Goal: Transaction & Acquisition: Purchase product/service

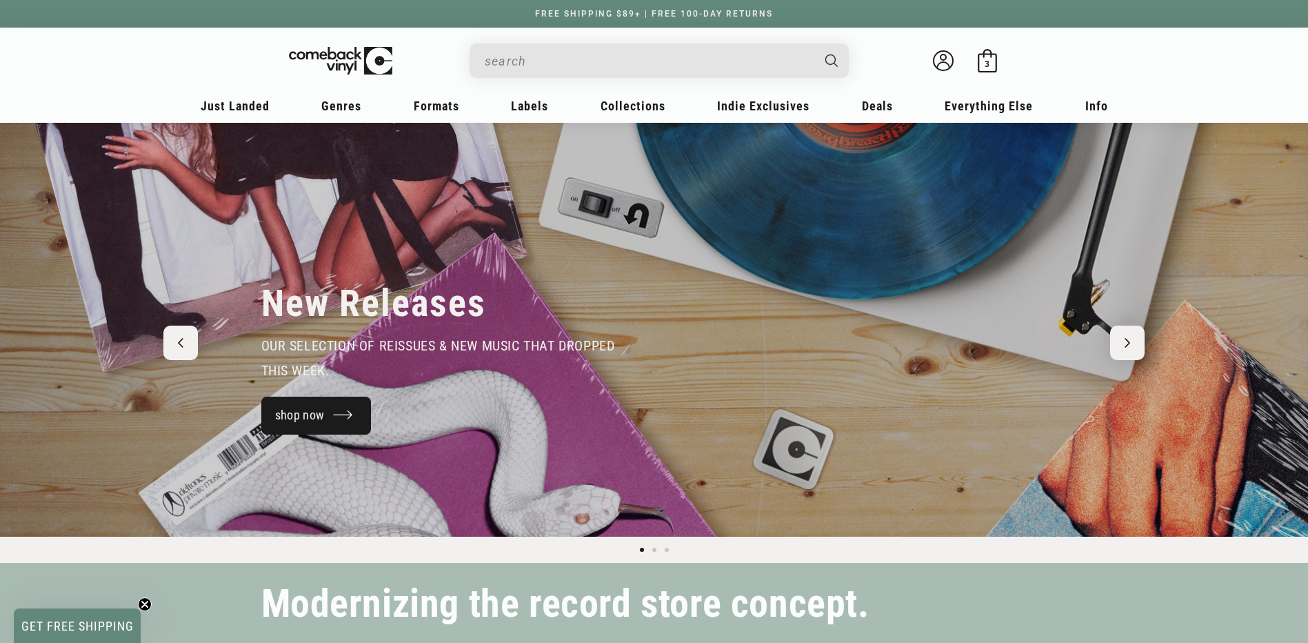
click at [332, 415] on link "shop now" at bounding box center [316, 416] width 110 height 38
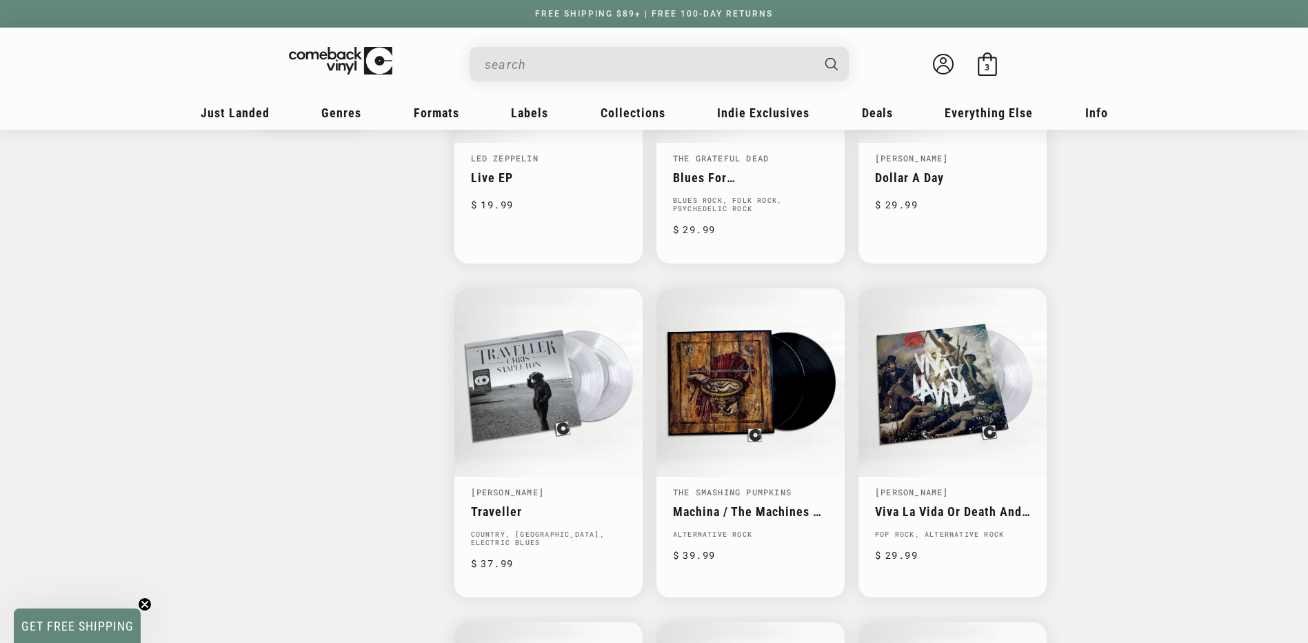
scroll to position [1655, 0]
click at [493, 503] on link "Traveller" at bounding box center [548, 510] width 155 height 14
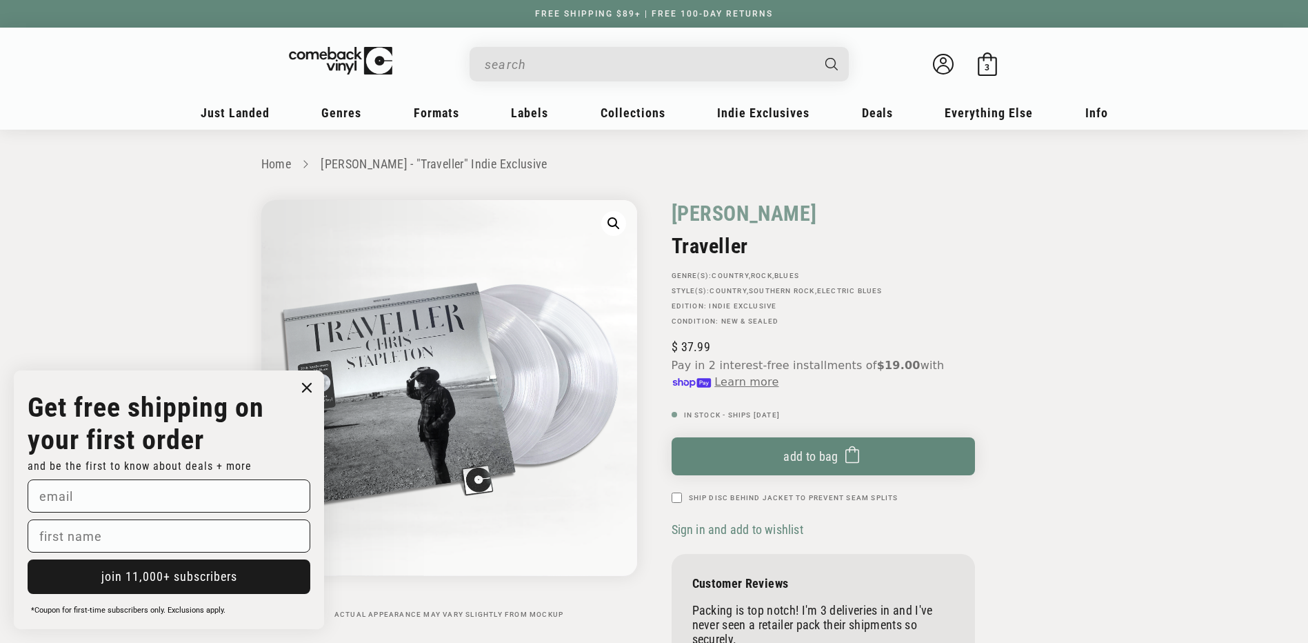
click at [639, 66] on input "When autocomplete results are available use up and down arrows to review and en…" at bounding box center [648, 64] width 327 height 28
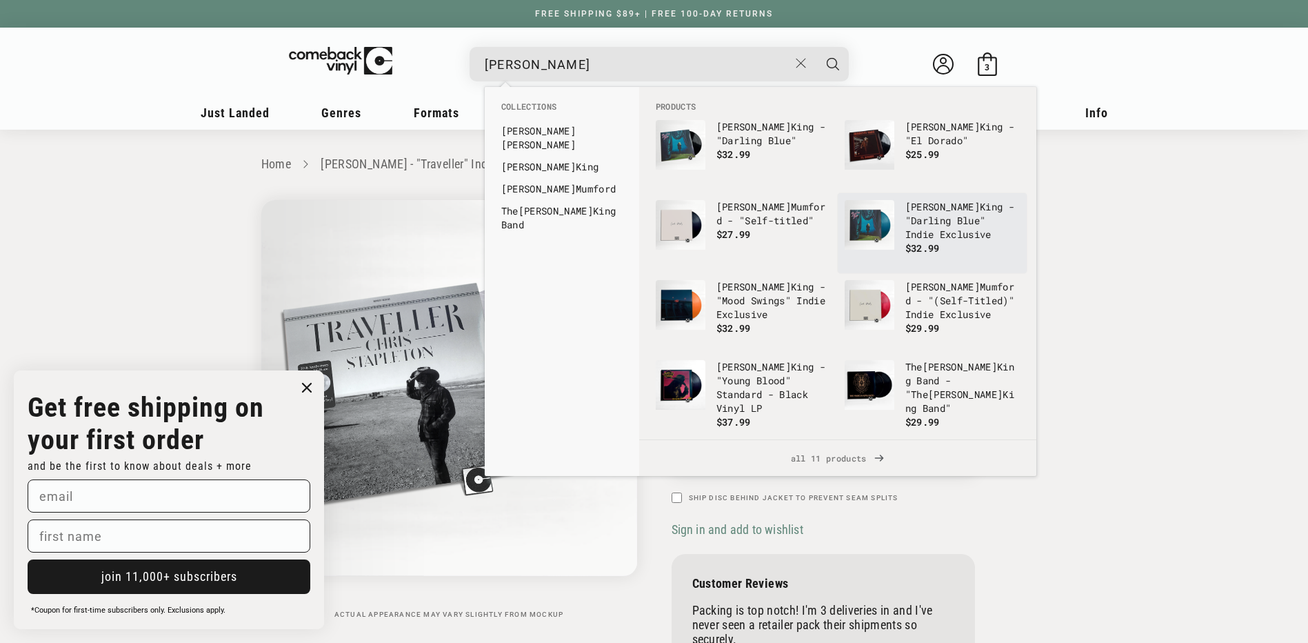
type input "marcus"
click at [934, 237] on p "Marcus King - "Darling Blue" Indie Exclusive" at bounding box center [962, 220] width 114 height 41
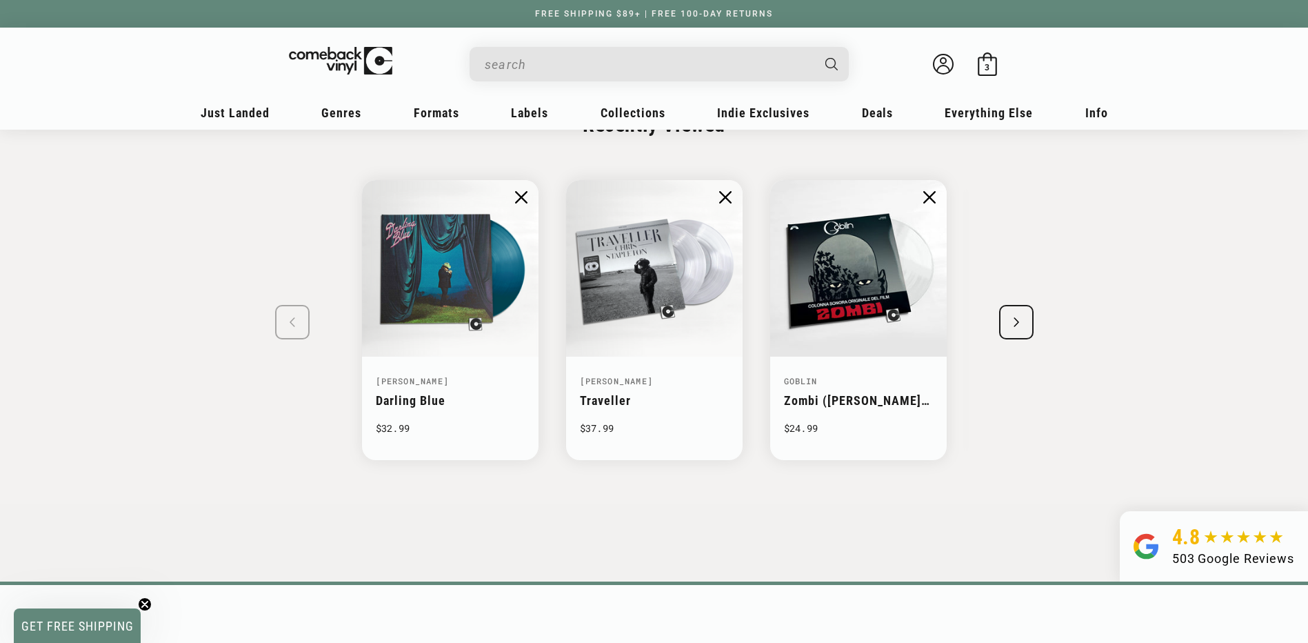
scroll to position [1310, 0]
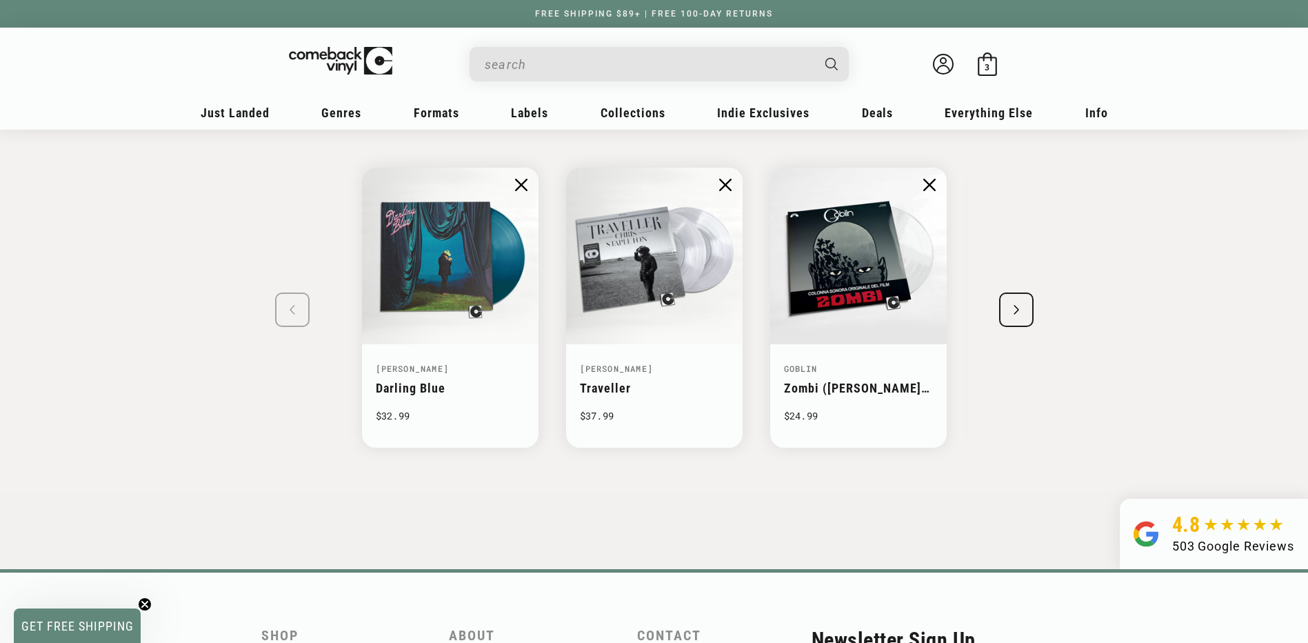
click at [1023, 316] on div "Next slide" at bounding box center [1016, 309] width 34 height 34
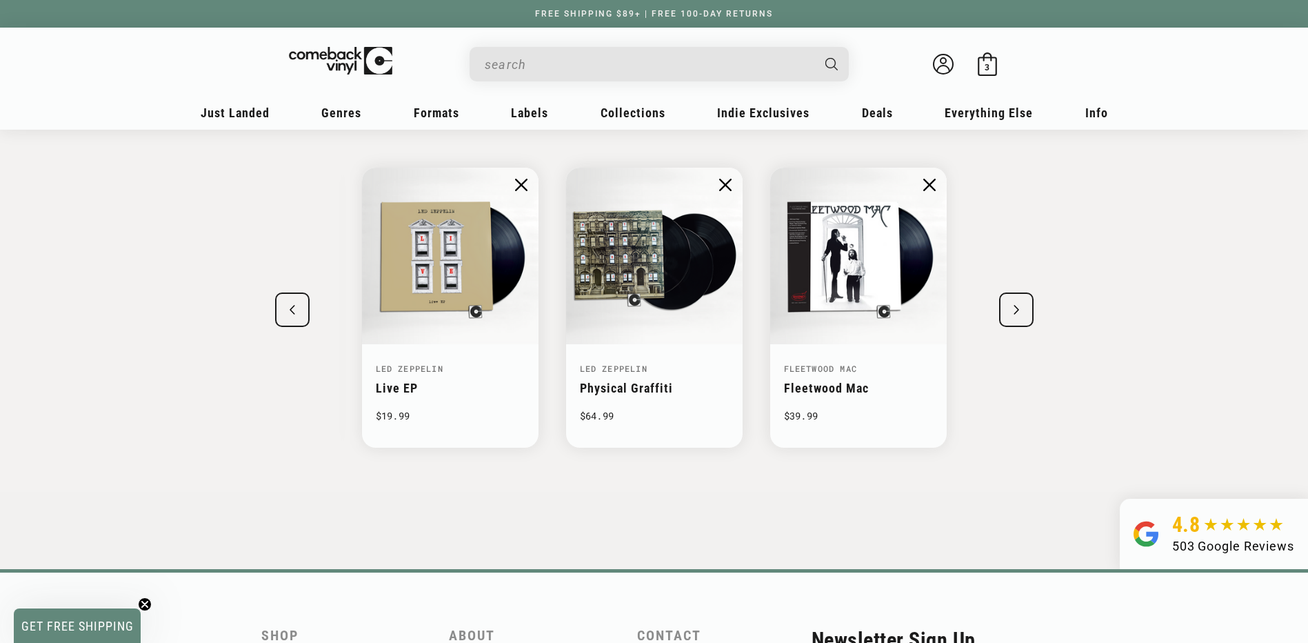
click at [1023, 315] on div "Next slide" at bounding box center [1016, 309] width 34 height 34
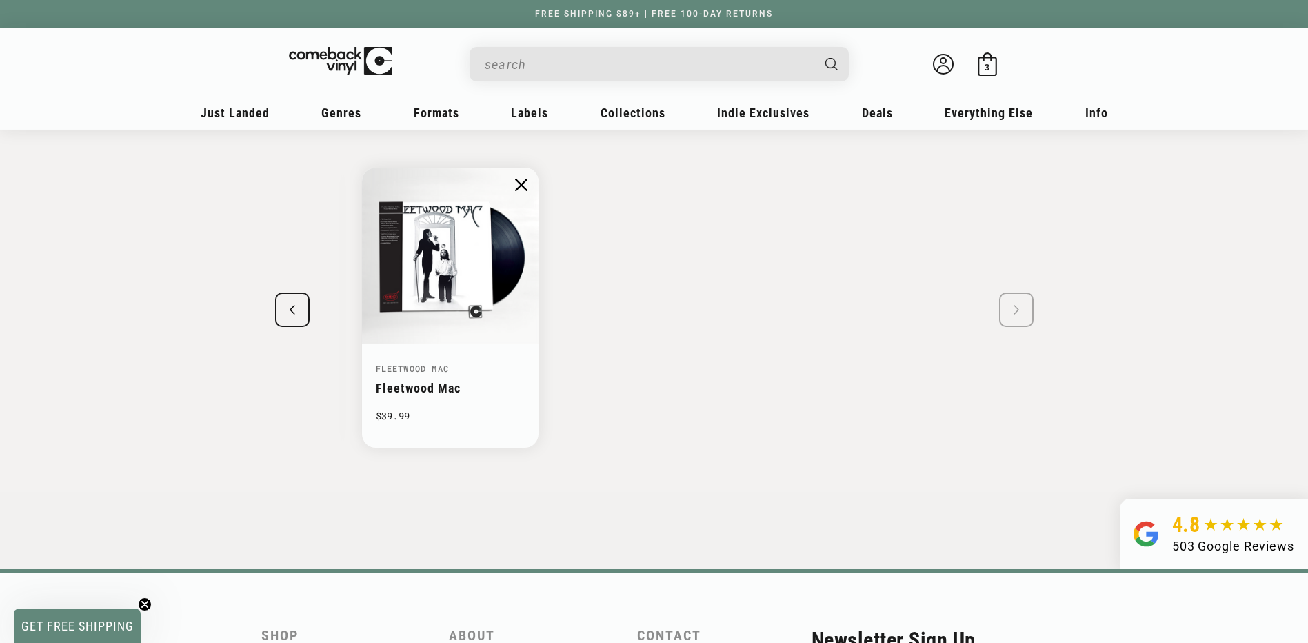
click at [565, 59] on input "When autocomplete results are available use up and down arrows to review and en…" at bounding box center [648, 64] width 327 height 28
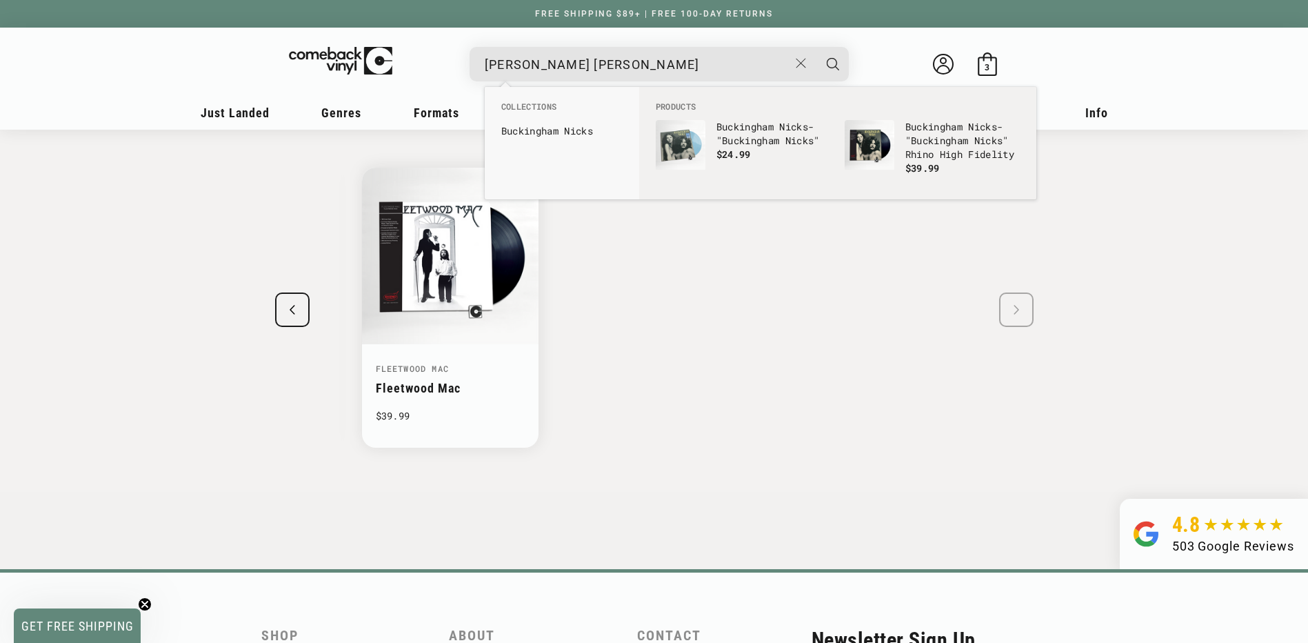
type input "[PERSON_NAME] [PERSON_NAME]"
click at [816, 47] on button "Search" at bounding box center [833, 64] width 34 height 34
click at [832, 65] on icon "Search" at bounding box center [833, 64] width 12 height 12
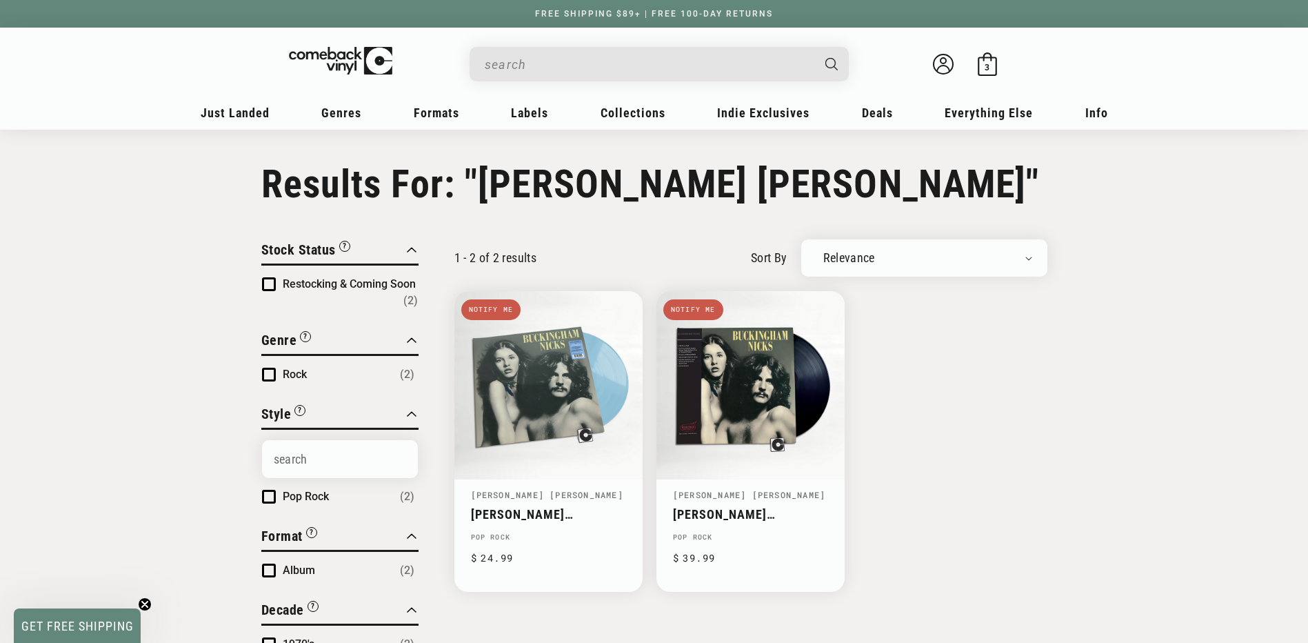
type input "[PERSON_NAME] [PERSON_NAME]"
click at [630, 65] on input "[PERSON_NAME] [PERSON_NAME]" at bounding box center [648, 64] width 327 height 28
